Goal: Information Seeking & Learning: Find specific fact

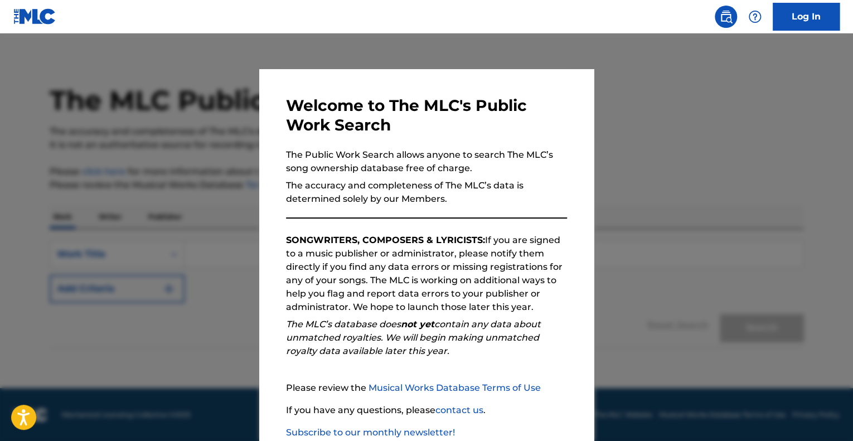
click at [602, 101] on div at bounding box center [426, 253] width 853 height 441
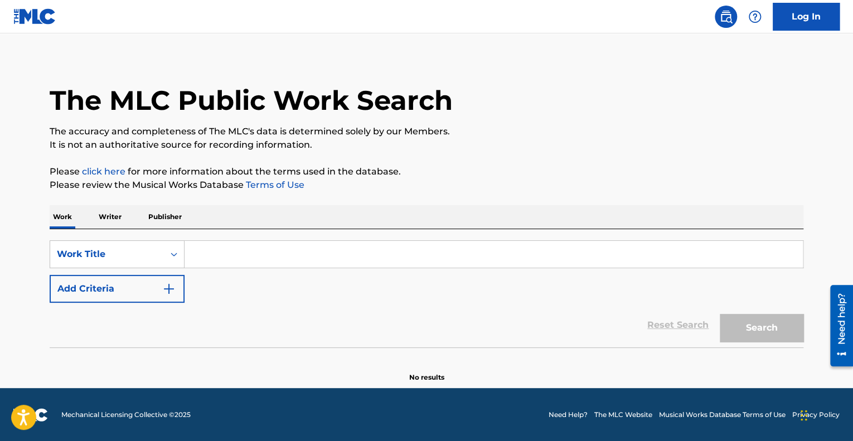
click at [230, 251] on input "Search Form" at bounding box center [493, 254] width 618 height 27
type input "T"
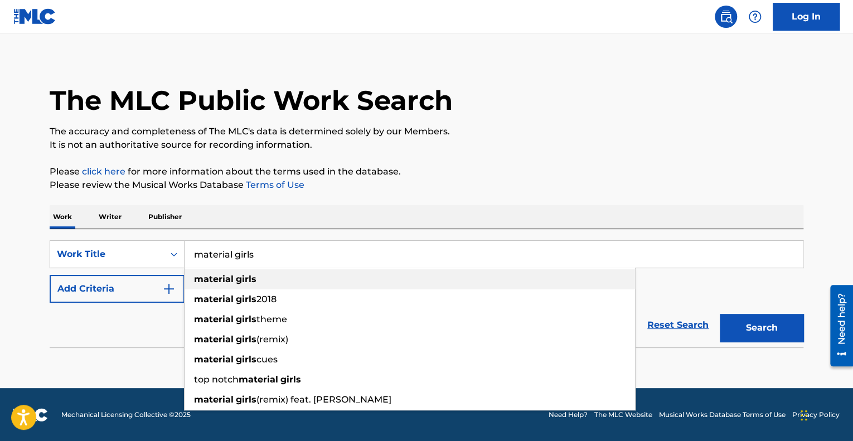
type input "material girls"
click at [267, 276] on div "material girls" at bounding box center [409, 279] width 450 height 20
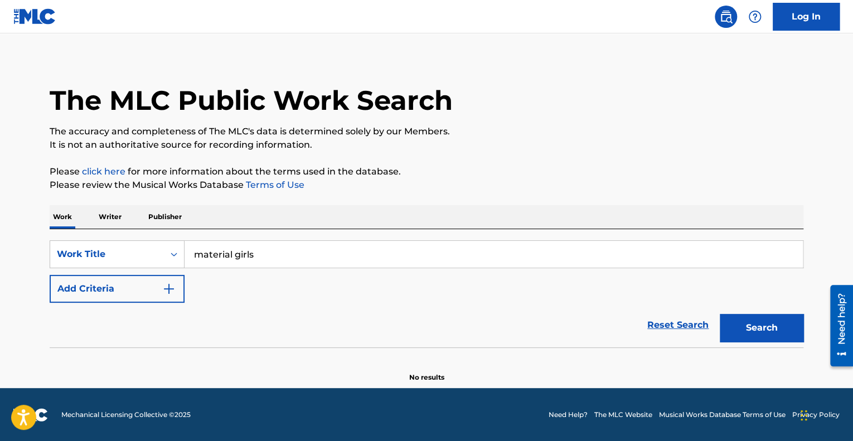
click at [145, 288] on button "Add Criteria" at bounding box center [117, 289] width 135 height 28
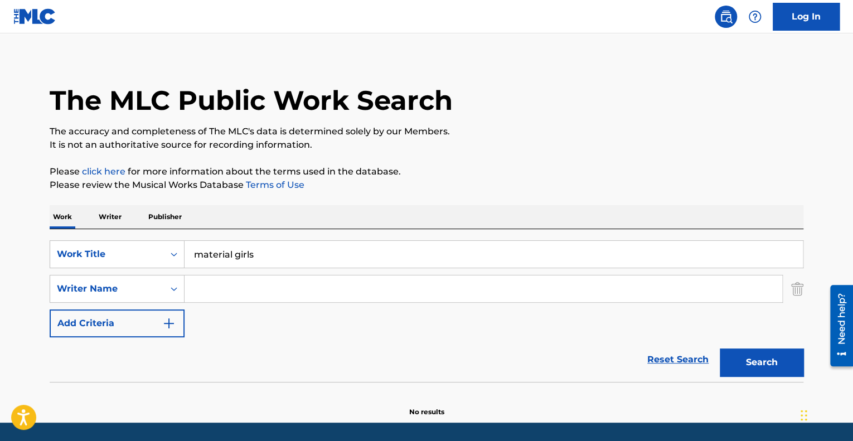
click at [250, 285] on input "Search Form" at bounding box center [482, 288] width 597 height 27
type input "r"
click at [719, 348] on button "Search" at bounding box center [761, 362] width 84 height 28
drag, startPoint x: 363, startPoint y: 290, endPoint x: 197, endPoint y: 267, distance: 167.5
click at [197, 267] on div "SearchWithCriteria93c0b6b5-37eb-414b-ac24-f6d6d4e0c189 Work Title material girl…" at bounding box center [426, 288] width 753 height 97
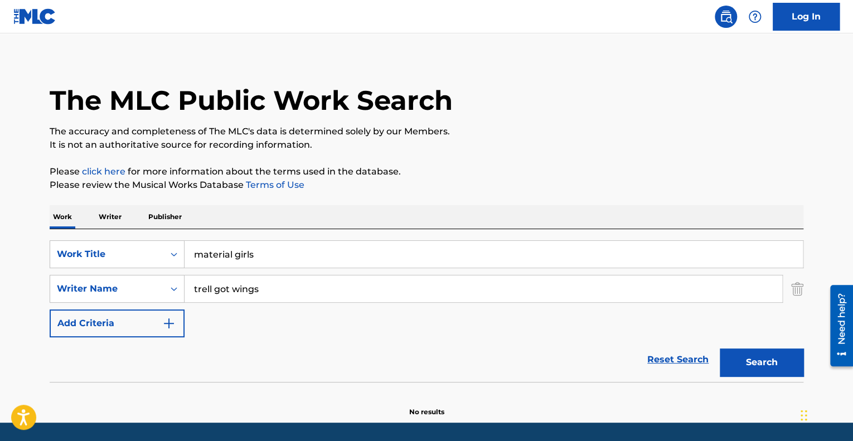
type input "t"
paste input "[PERSON_NAME]"
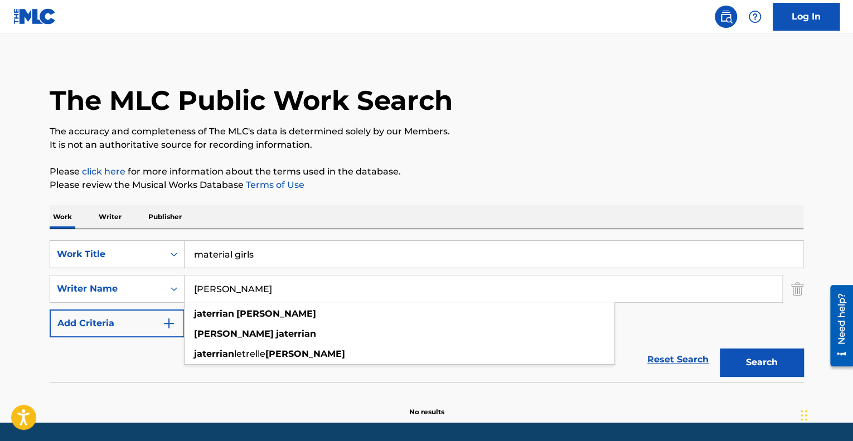
type input "[PERSON_NAME]"
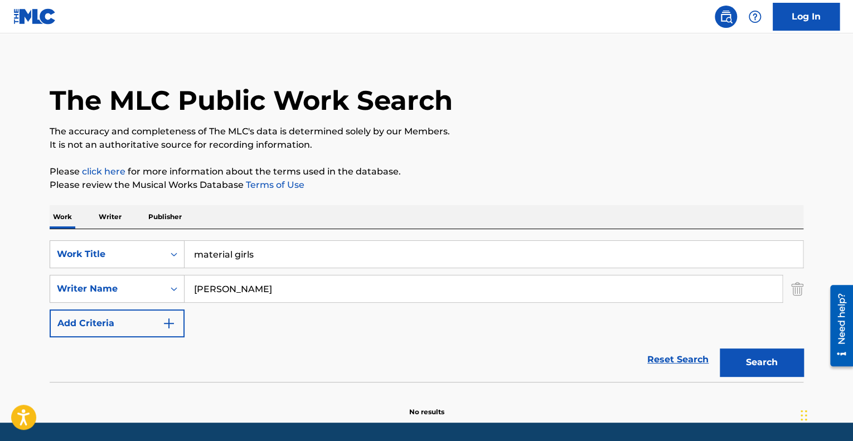
click at [753, 354] on button "Search" at bounding box center [761, 362] width 84 height 28
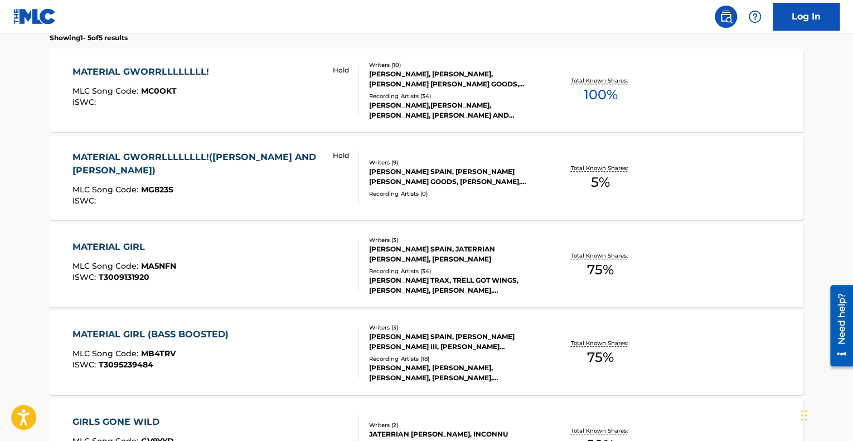
scroll to position [362, 0]
click at [294, 284] on div "MATERIAL GIRL MLC Song Code : MA5NFN ISWC : T3009131920" at bounding box center [215, 266] width 286 height 50
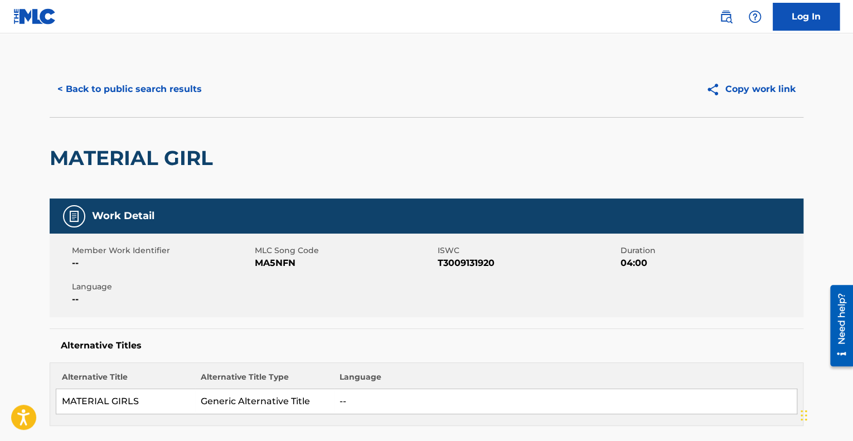
click at [128, 87] on button "< Back to public search results" at bounding box center [130, 89] width 160 height 28
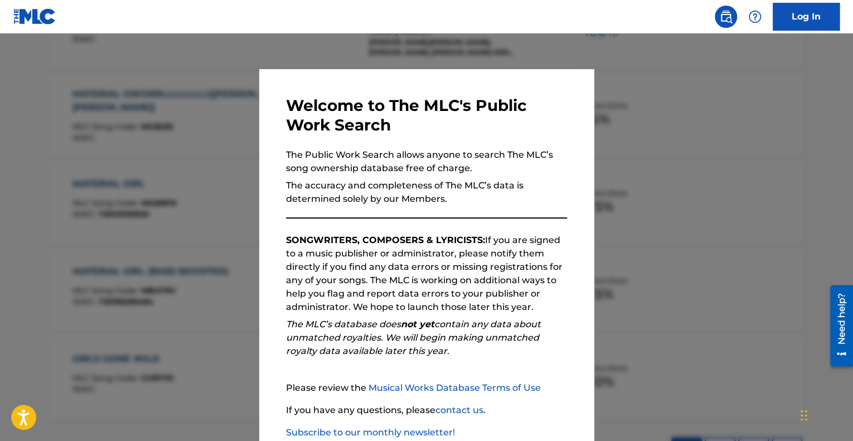
scroll to position [69, 0]
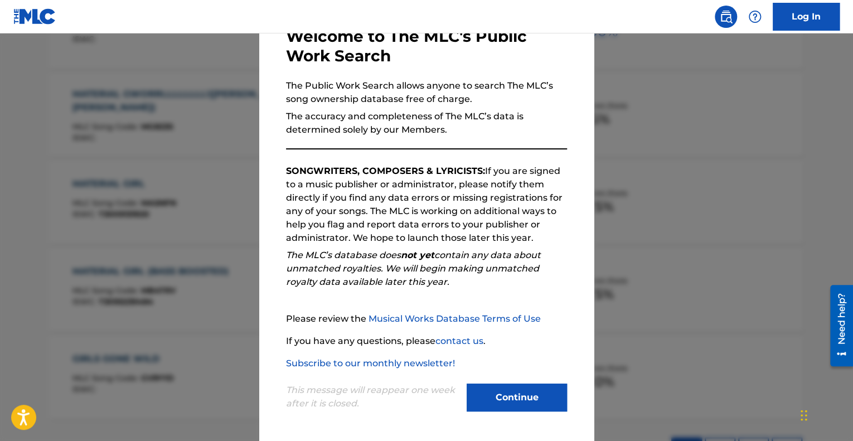
click at [511, 405] on button "Continue" at bounding box center [516, 397] width 100 height 28
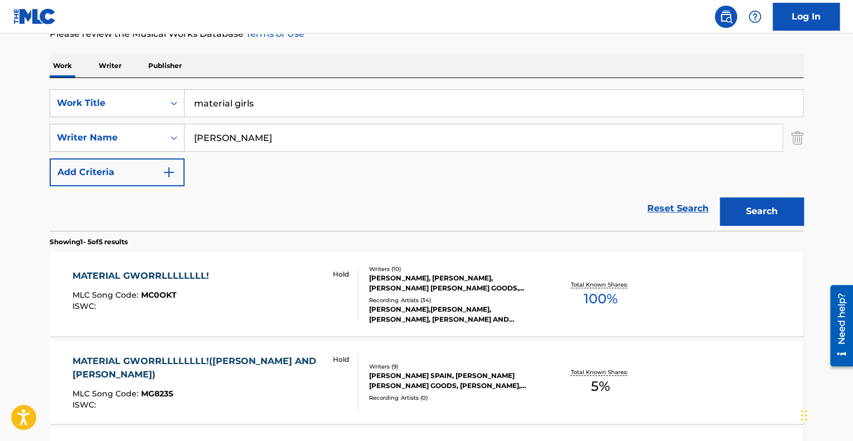
scroll to position [254, 0]
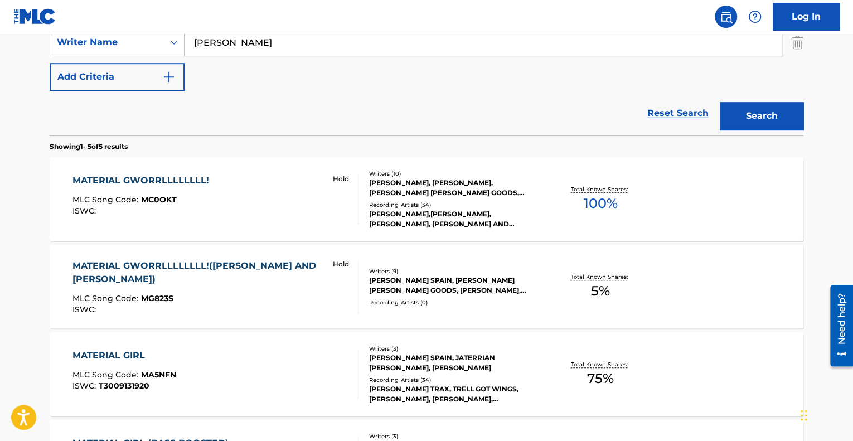
click at [281, 213] on div "MATERIAL GWORRLLLLLLLL! MLC Song Code : MC0OKT ISWC : Hold" at bounding box center [215, 199] width 286 height 50
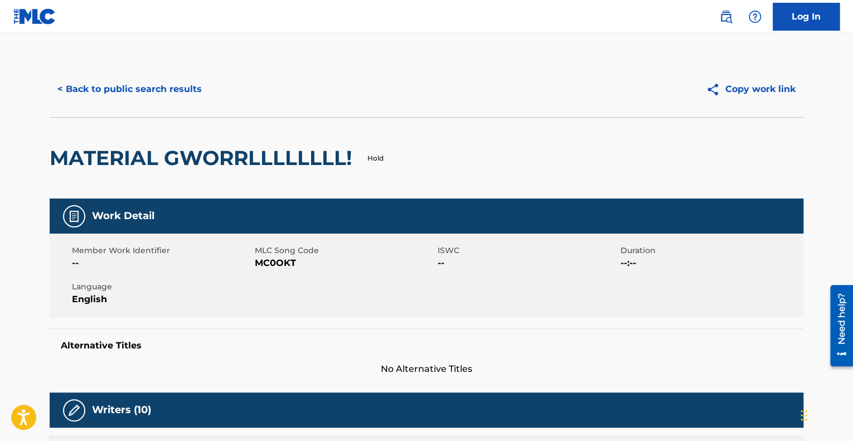
click at [162, 95] on button "< Back to public search results" at bounding box center [130, 89] width 160 height 28
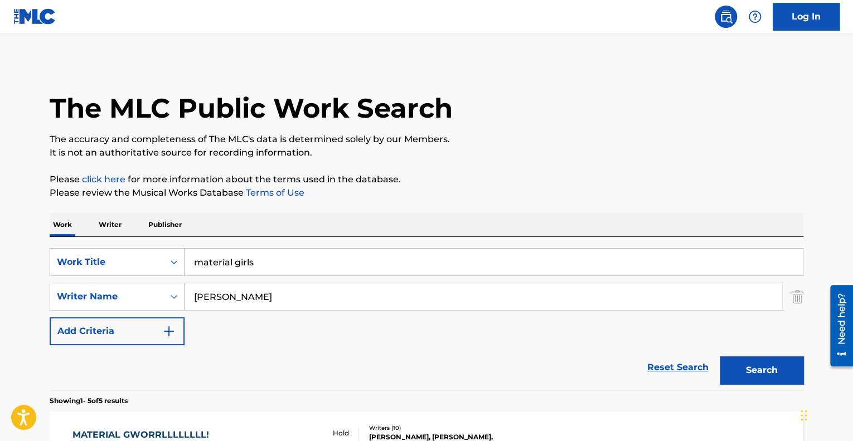
drag, startPoint x: 267, startPoint y: 262, endPoint x: 138, endPoint y: 247, distance: 130.2
click at [138, 247] on div "SearchWithCriteria93c0b6b5-37eb-414b-ac24-f6d6d4e0c189 Work Title material girl…" at bounding box center [426, 313] width 753 height 153
type input "t"
type input "where are the wolves at"
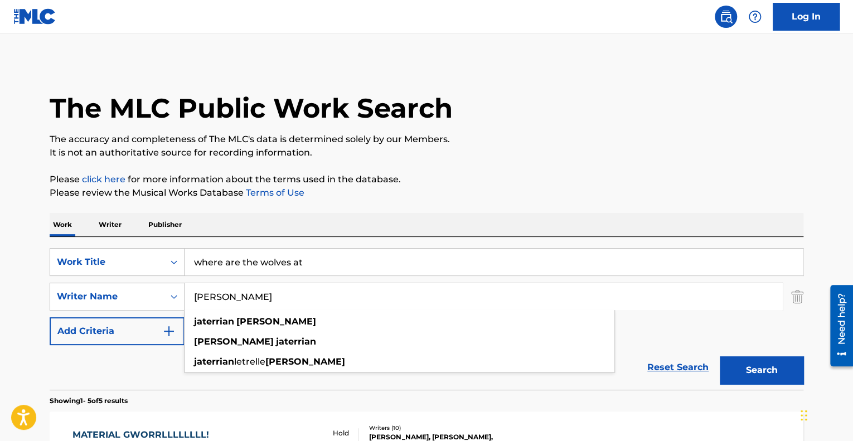
drag, startPoint x: 313, startPoint y: 296, endPoint x: 192, endPoint y: 298, distance: 120.9
click at [192, 298] on input "[PERSON_NAME]" at bounding box center [482, 296] width 597 height 27
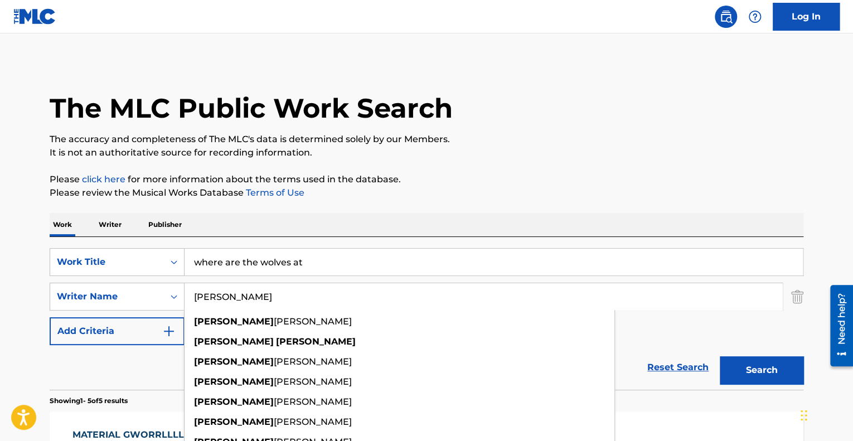
type input "[PERSON_NAME]"
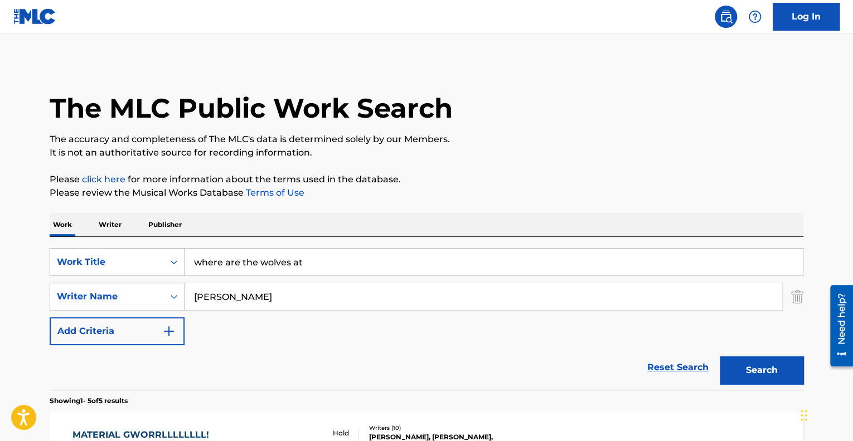
click at [50, 317] on button "Add Criteria" at bounding box center [117, 331] width 135 height 28
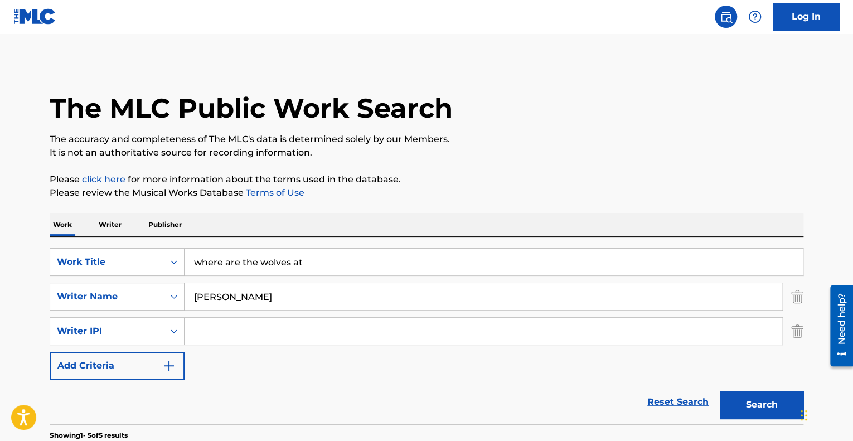
scroll to position [209, 0]
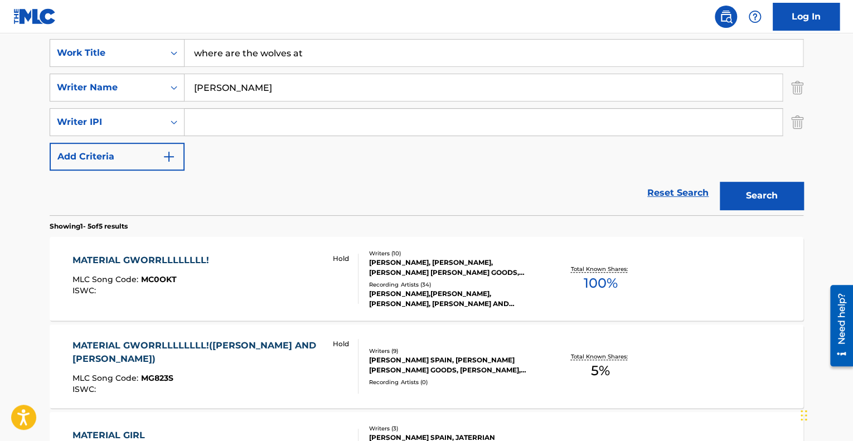
click at [765, 203] on button "Search" at bounding box center [761, 196] width 84 height 28
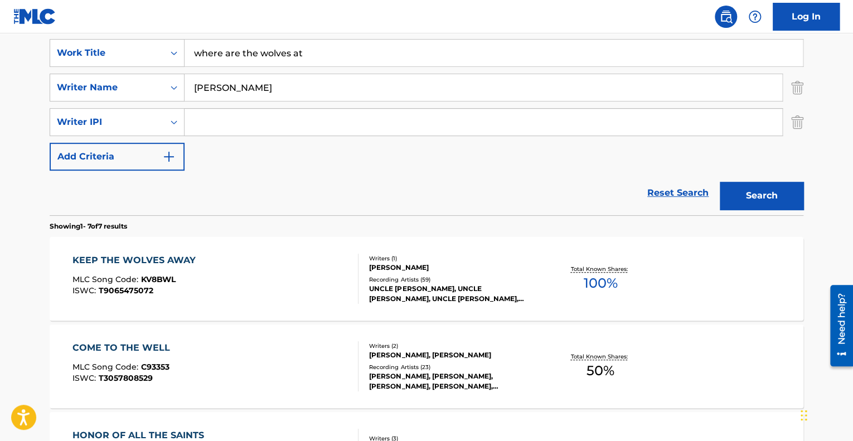
click at [279, 267] on div "KEEP THE WOLVES AWAY MLC Song Code : KV8BWL ISWC : T9065475072" at bounding box center [215, 279] width 286 height 50
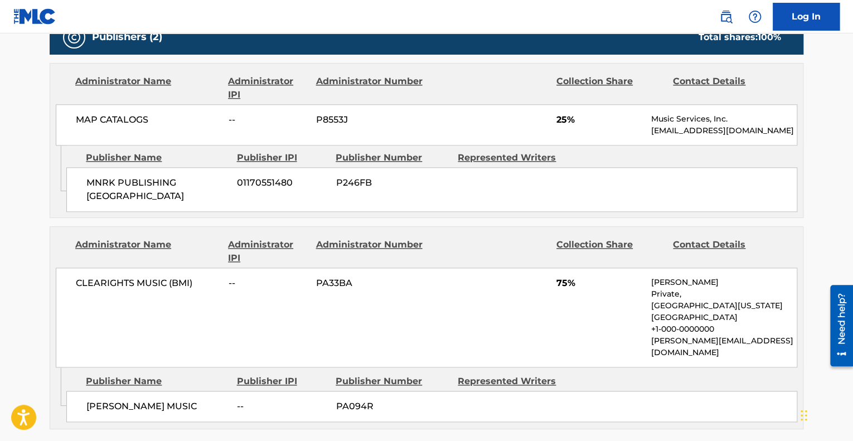
scroll to position [501, 0]
